Goal: Transaction & Acquisition: Download file/media

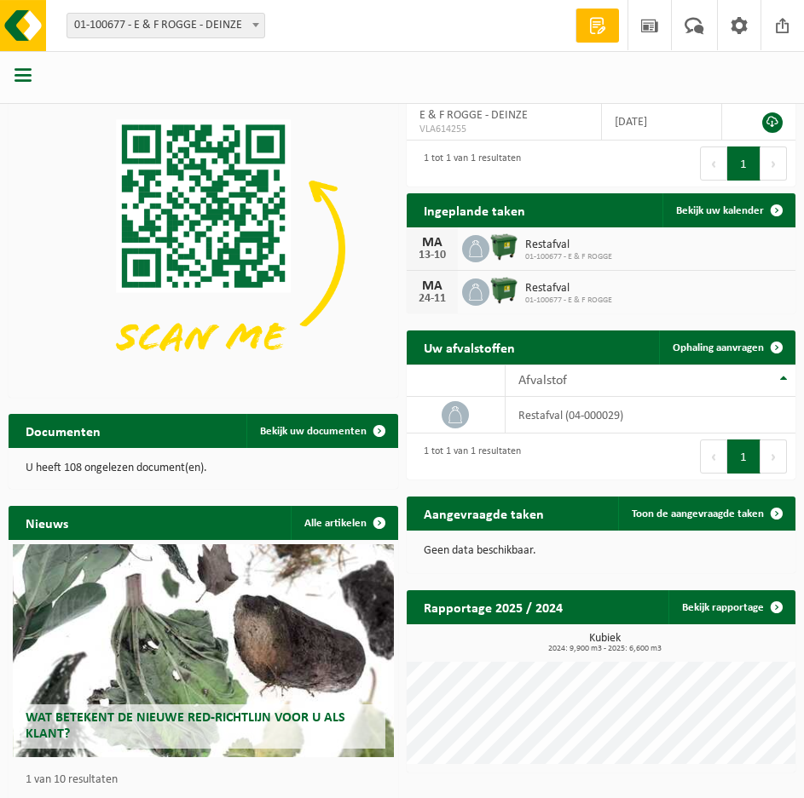
scroll to position [91, 0]
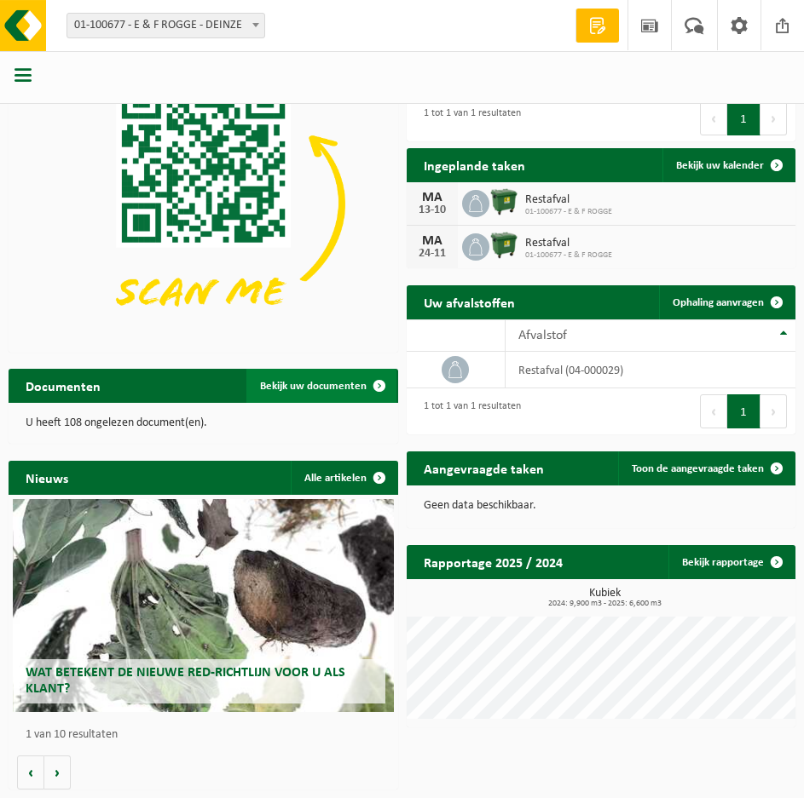
click at [329, 383] on span "Bekijk uw documenten" at bounding box center [313, 386] width 107 height 11
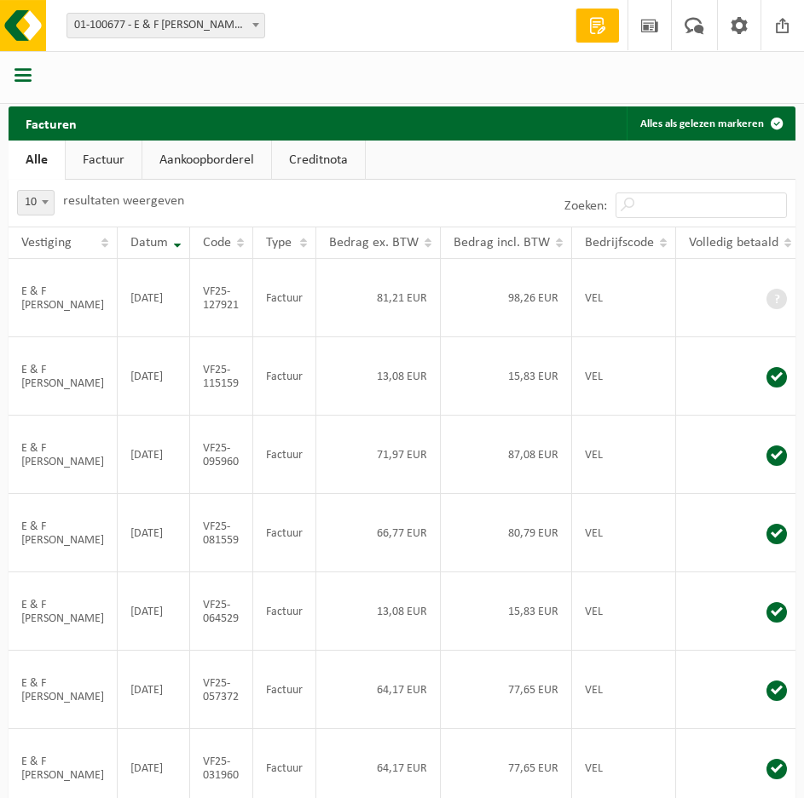
click at [111, 158] on link "Factuur" at bounding box center [104, 160] width 76 height 39
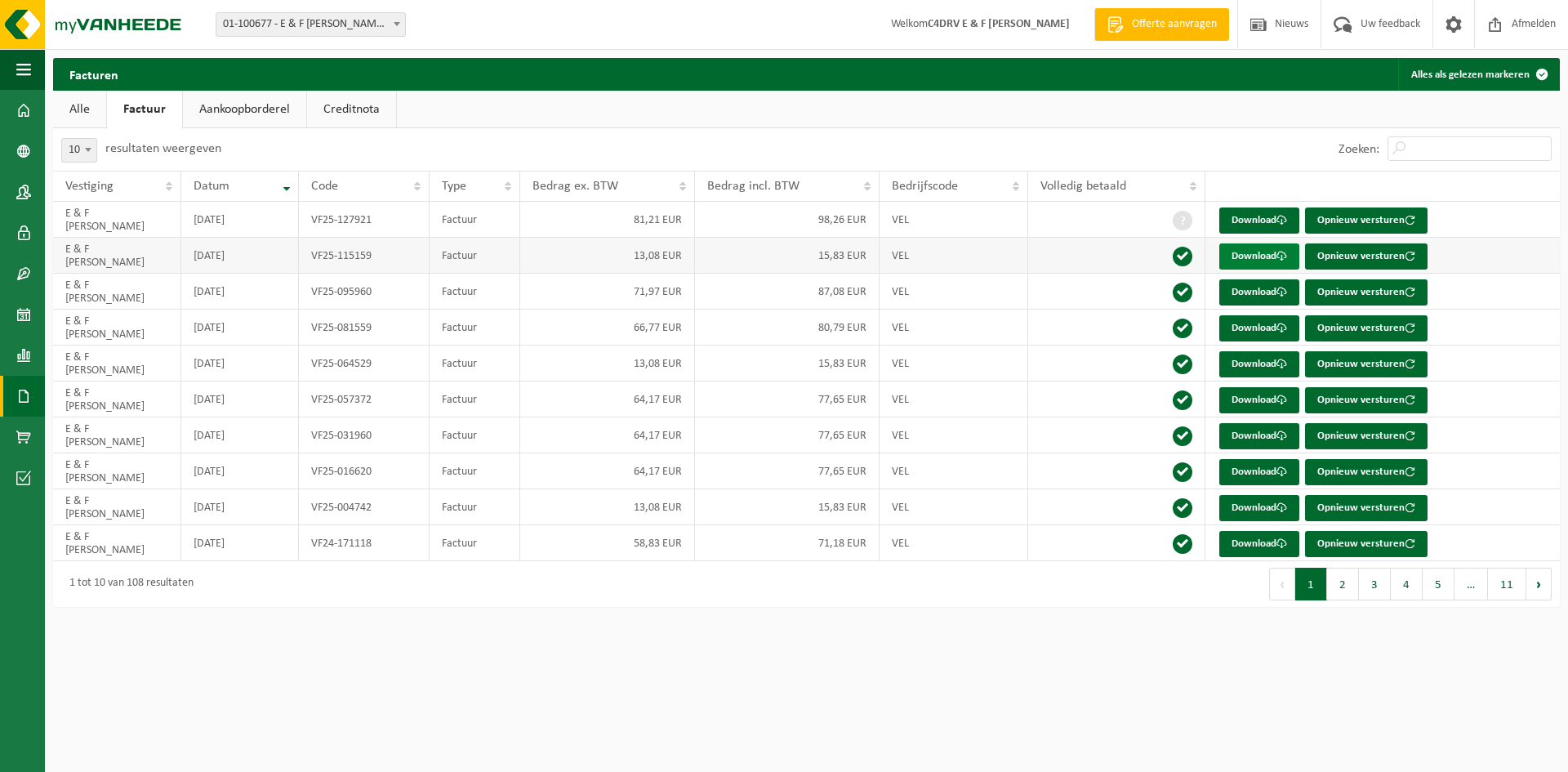
click at [770, 260] on link "Download" at bounding box center [1259, 256] width 81 height 26
click at [770, 257] on link "Download" at bounding box center [1259, 256] width 81 height 26
